Goal: Check status

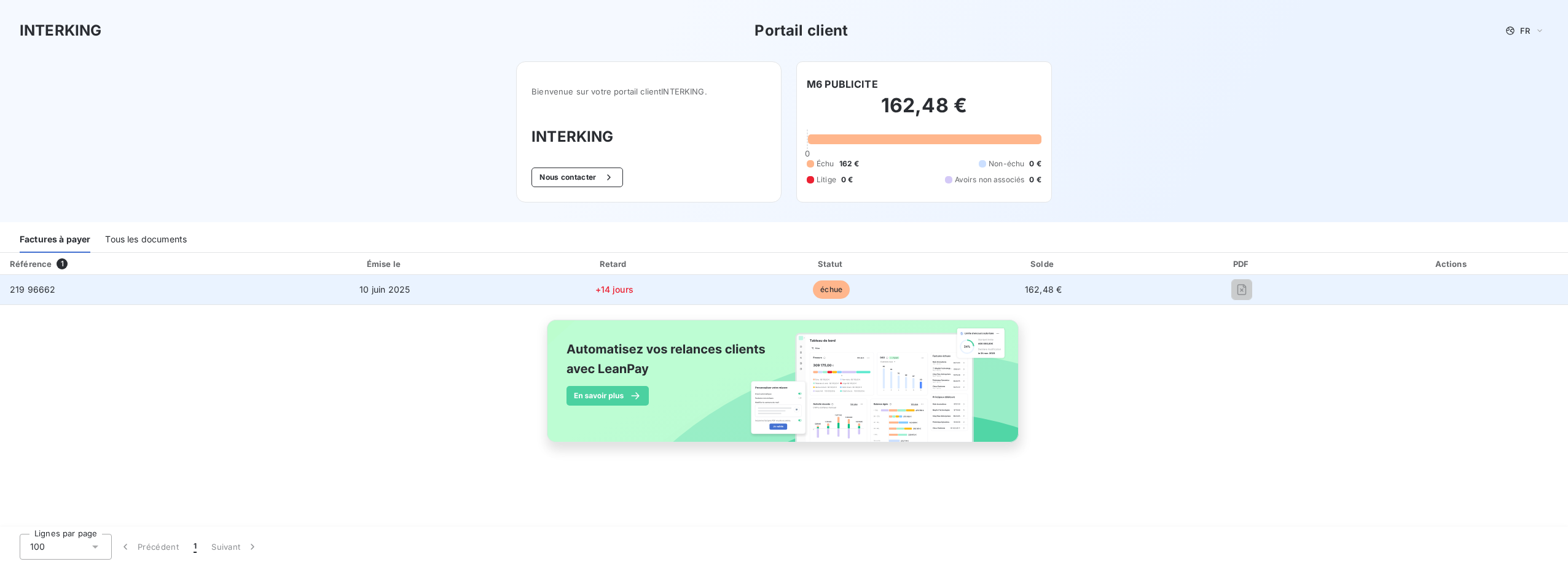
click at [118, 284] on td "219 96662" at bounding box center [132, 289] width 265 height 29
click at [464, 301] on td "10 juin 2025" at bounding box center [384, 289] width 239 height 29
click at [610, 288] on span "+14 jours" at bounding box center [613, 289] width 38 height 11
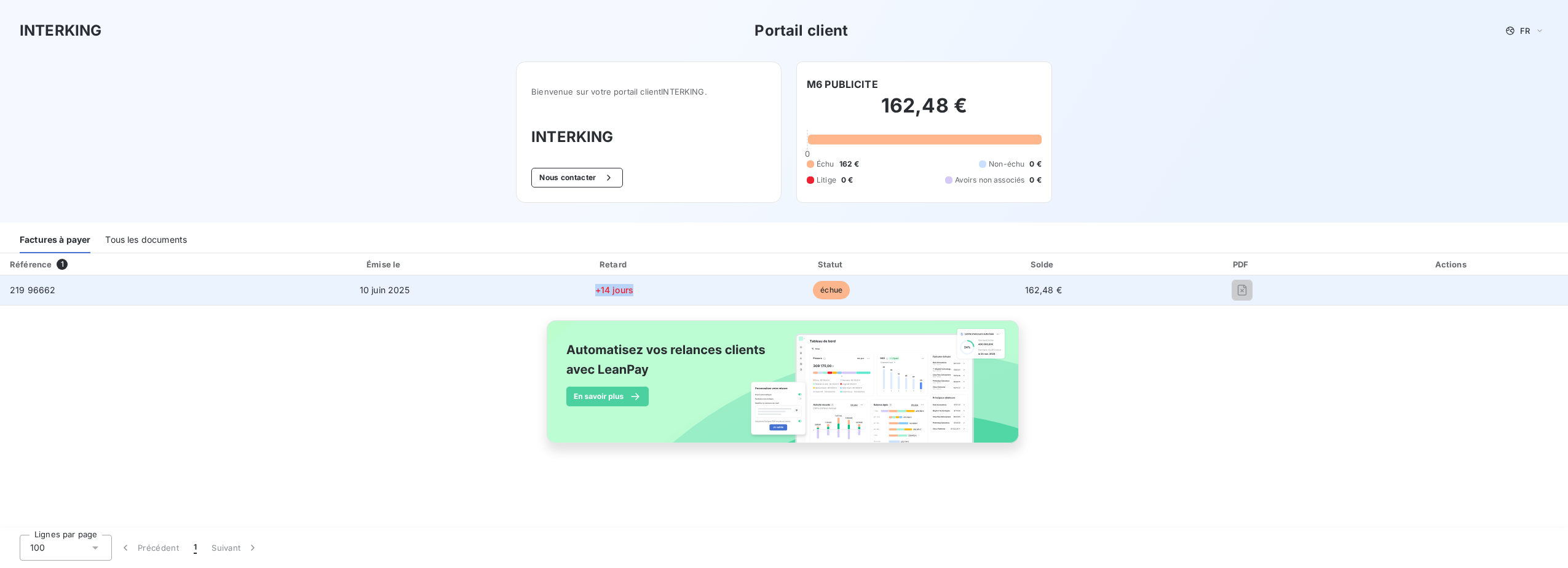
click at [611, 289] on span "+14 jours" at bounding box center [614, 290] width 38 height 11
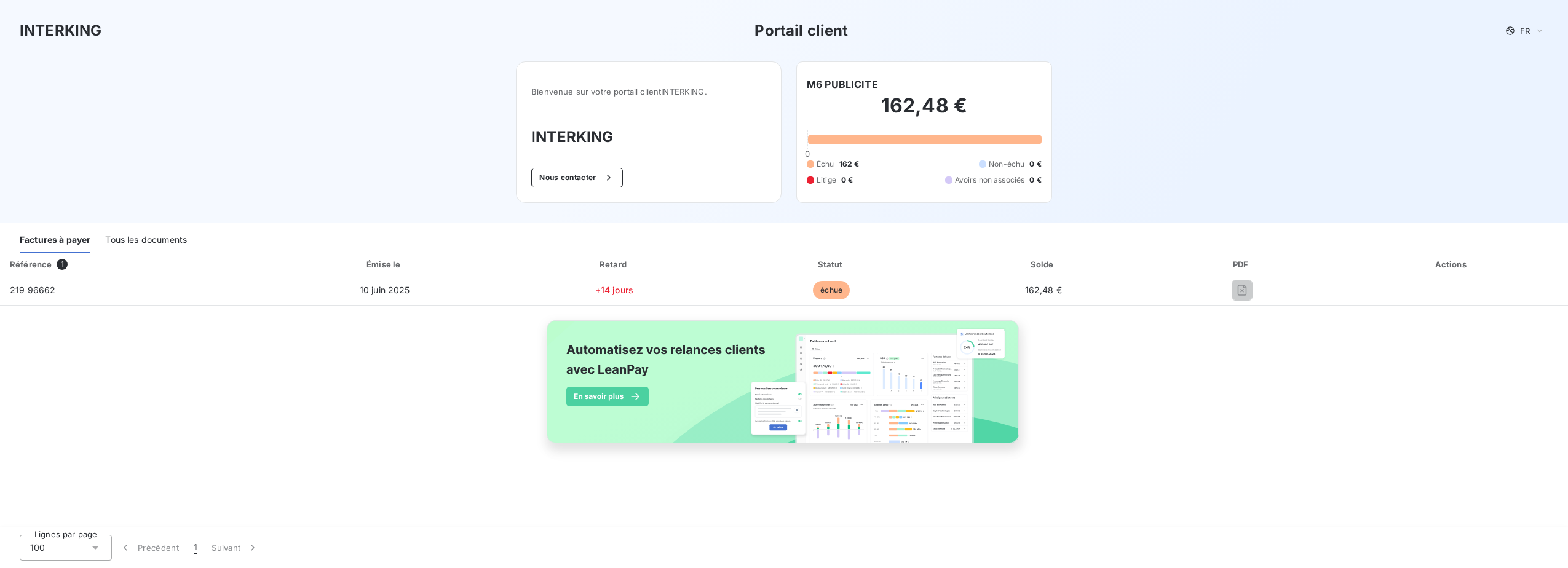
click at [941, 104] on h2 "162,48 €" at bounding box center [924, 112] width 235 height 37
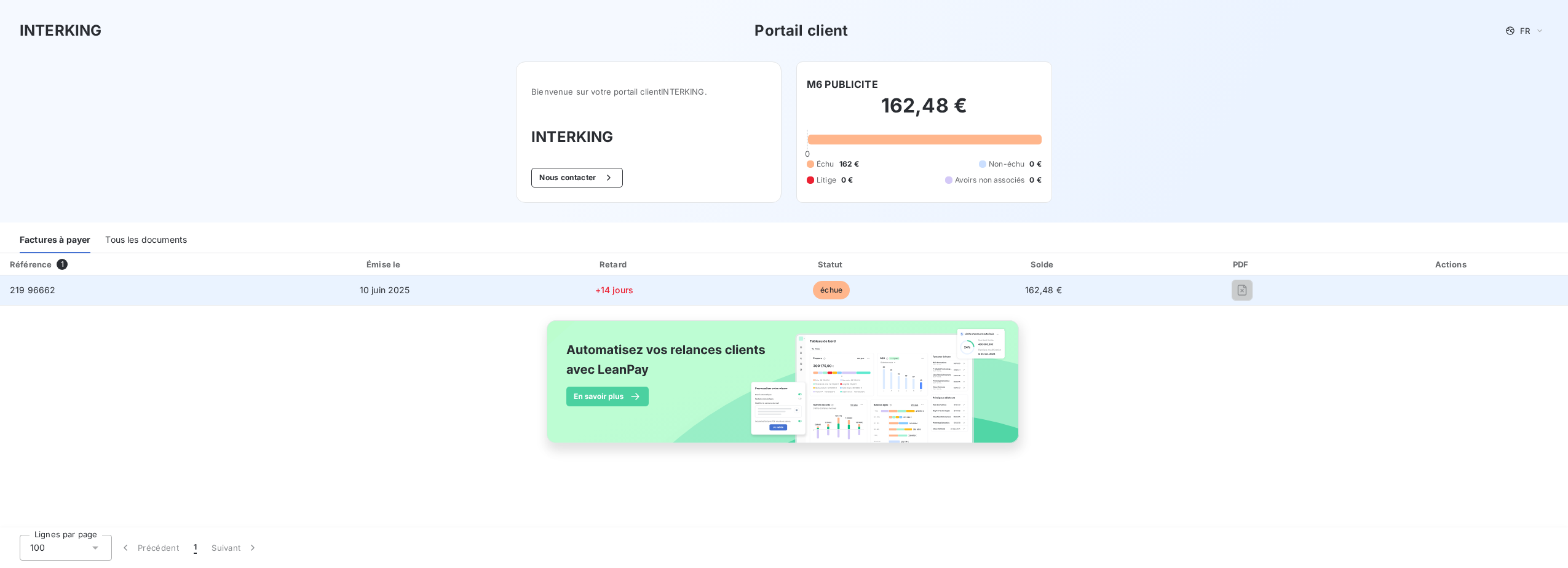
click at [48, 285] on span "219 96662" at bounding box center [32, 290] width 45 height 11
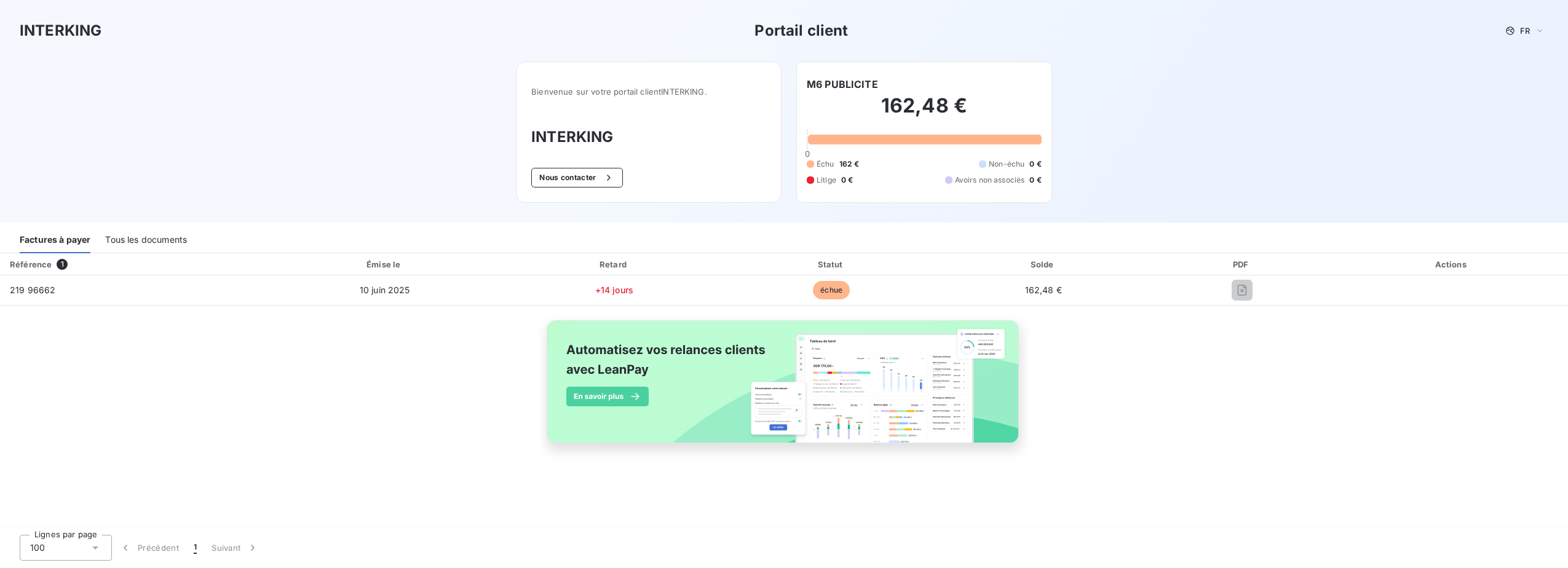
click at [146, 242] on div "Tous les documents" at bounding box center [146, 240] width 82 height 25
